Goal: Information Seeking & Learning: Find specific fact

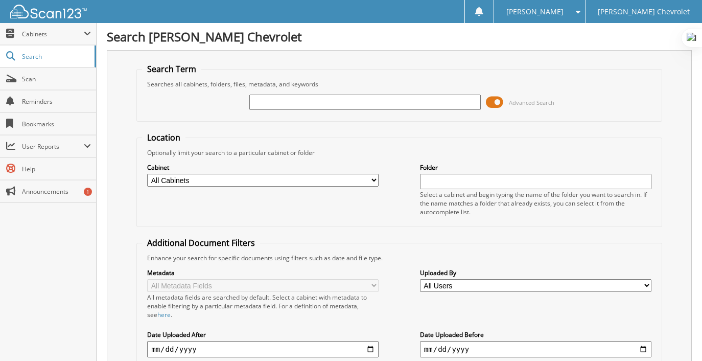
click at [156, 109] on div "Advanced Search" at bounding box center [399, 102] width 515 height 28
click at [274, 99] on input "text" at bounding box center [364, 102] width 231 height 15
type input "85160"
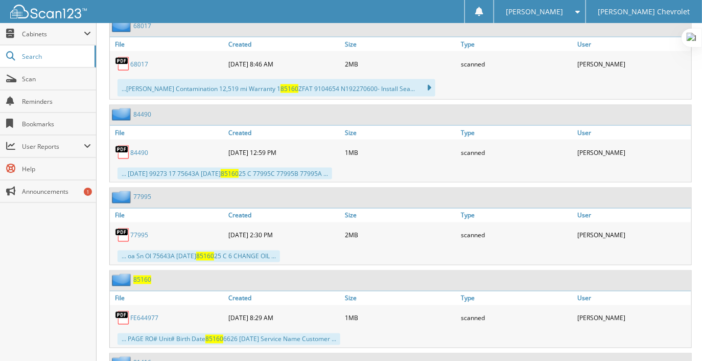
scroll to position [98, 0]
